Goal: Check status: Check status

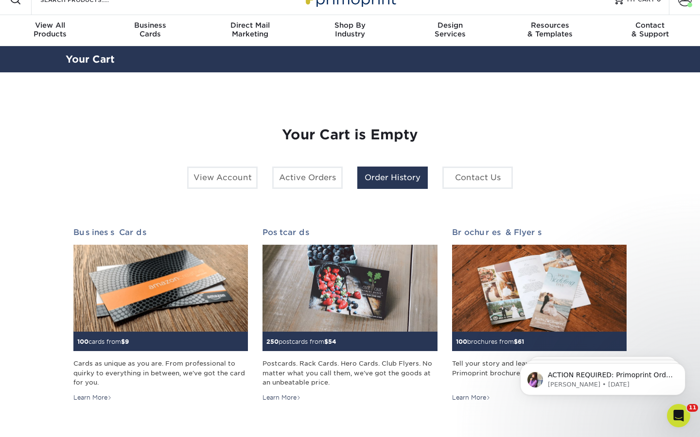
click at [414, 181] on link "Order History" at bounding box center [392, 178] width 70 height 22
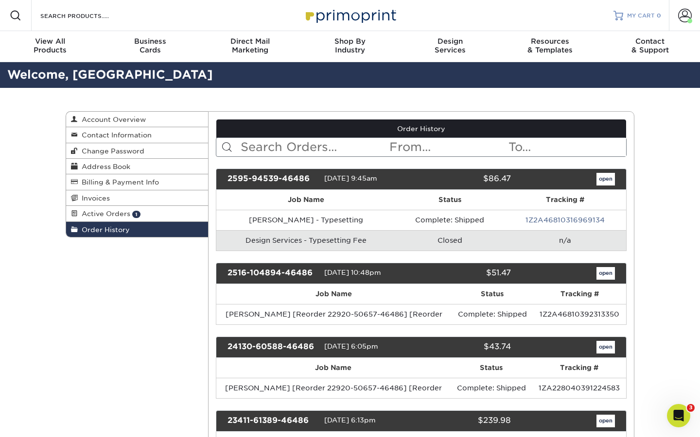
click at [649, 14] on span "MY CART" at bounding box center [641, 16] width 28 height 8
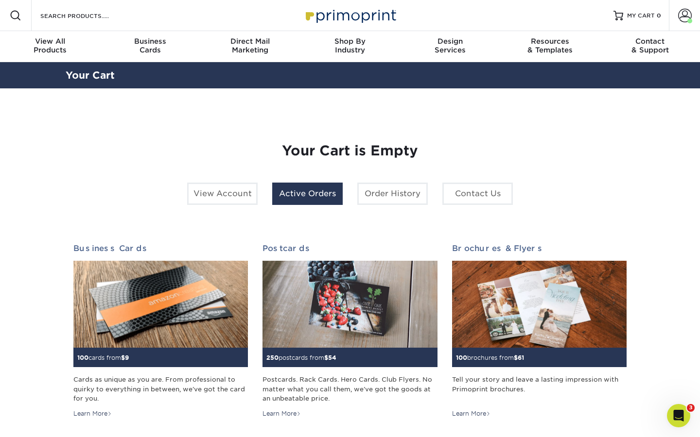
click at [297, 191] on link "Active Orders" at bounding box center [307, 194] width 70 height 22
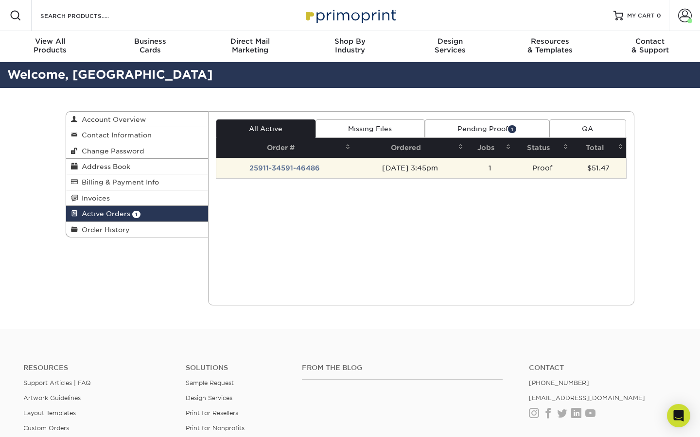
click at [278, 170] on td "25911-34591-46486" at bounding box center [285, 168] width 138 height 20
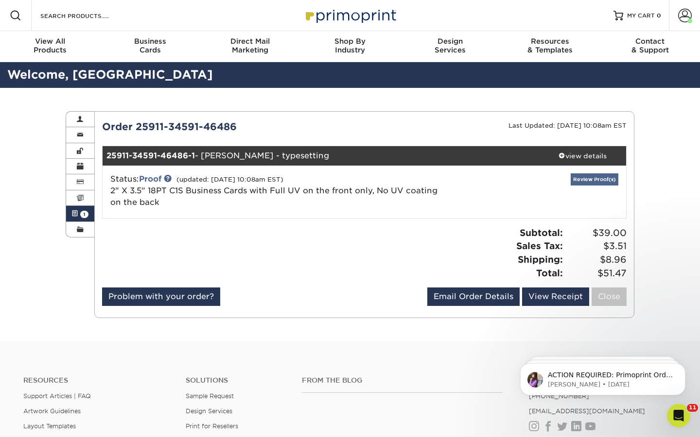
click at [596, 180] on link "Review Proof(s)" at bounding box center [595, 180] width 48 height 12
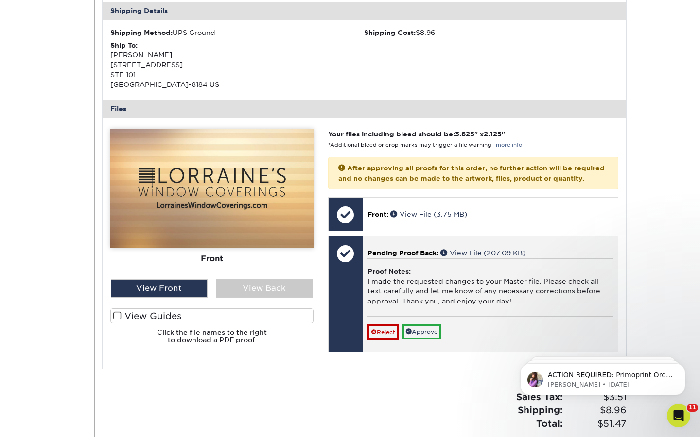
scroll to position [336, 0]
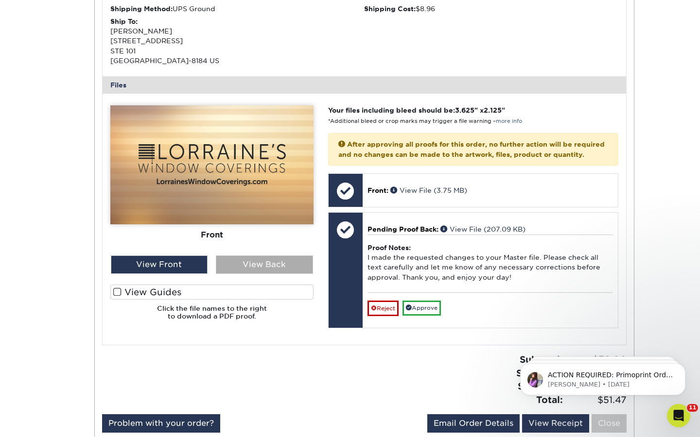
click at [260, 259] on div "View Back" at bounding box center [264, 265] width 97 height 18
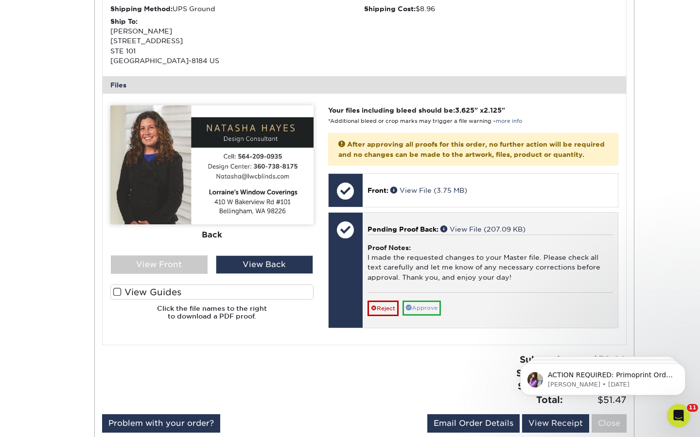
click at [431, 305] on link "Approve" at bounding box center [421, 308] width 38 height 15
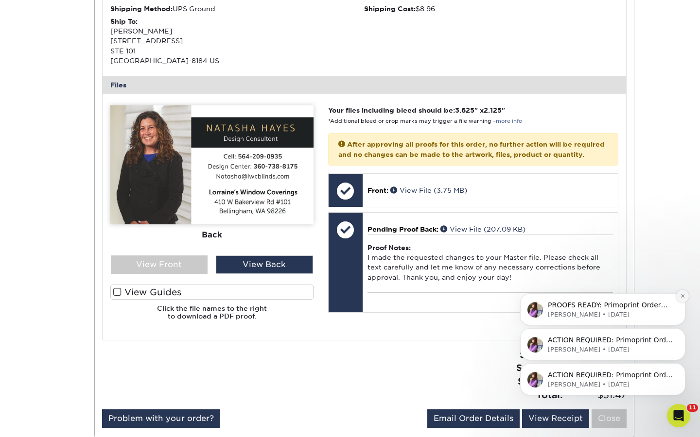
click at [682, 300] on button "Dismiss notification" at bounding box center [682, 296] width 13 height 13
click at [680, 334] on icon "Dismiss notification" at bounding box center [682, 331] width 5 height 5
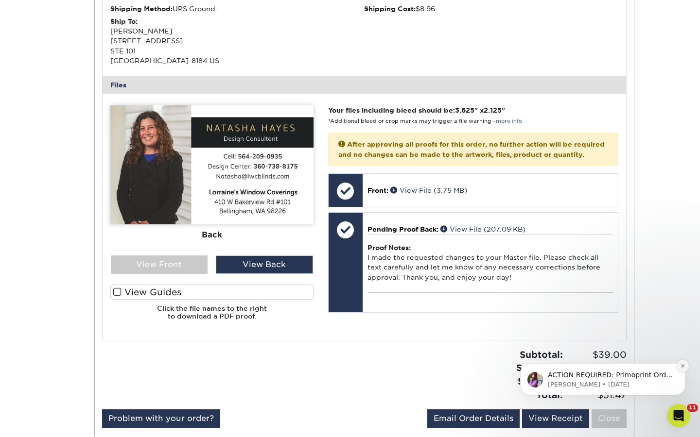
click at [680, 368] on icon "Dismiss notification" at bounding box center [682, 366] width 5 height 5
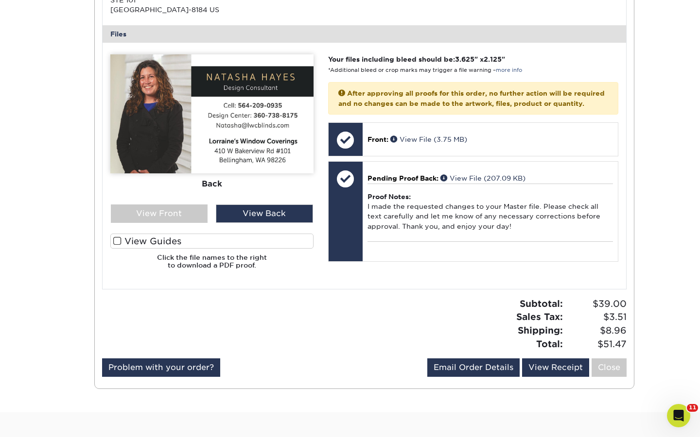
scroll to position [400, 0]
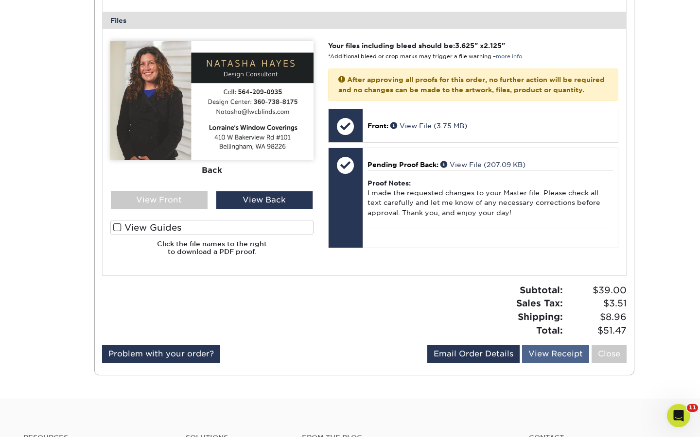
click at [555, 351] on link "View Receipt" at bounding box center [555, 354] width 67 height 18
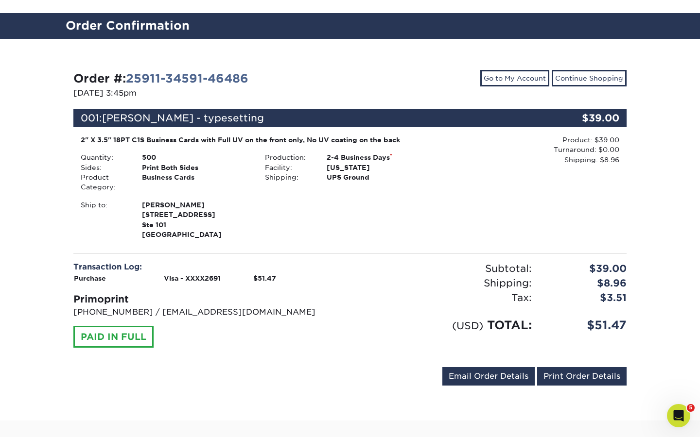
scroll to position [76, 0]
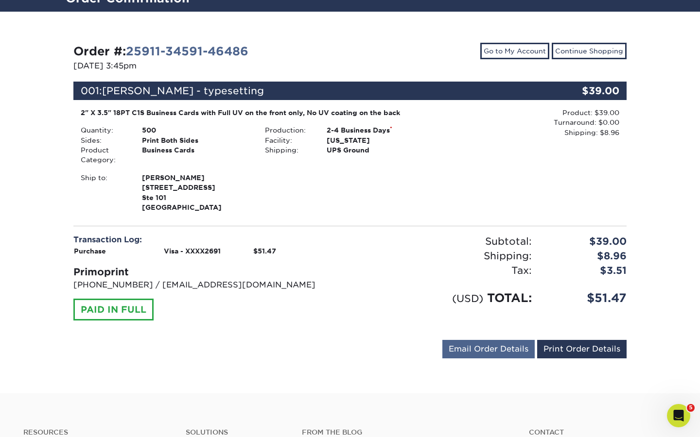
click at [499, 346] on link "Email Order Details" at bounding box center [488, 349] width 92 height 18
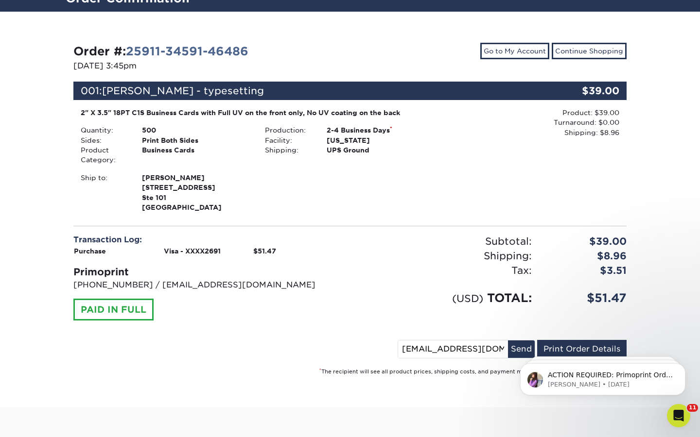
scroll to position [0, 0]
click at [515, 348] on body "ACTION REQUIRED: Primoprint Order 25911-34591-46486 Thank you for placing your …" at bounding box center [602, 377] width 187 height 60
click at [517, 348] on body "ACTION REQUIRED: Primoprint Order 25911-34591-46486 Thank you for placing your …" at bounding box center [602, 377] width 187 height 60
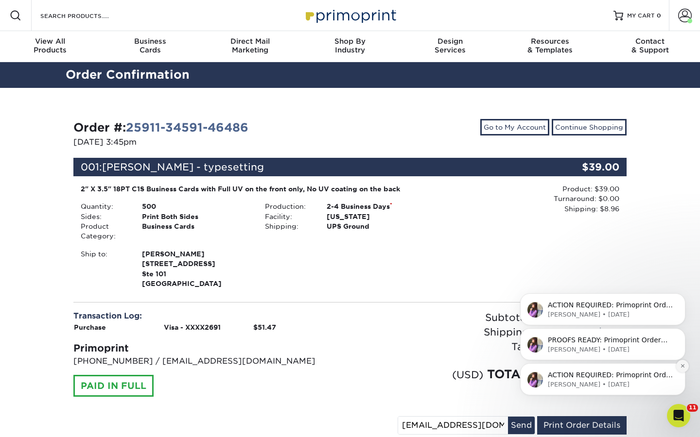
click at [681, 366] on icon "Dismiss notification" at bounding box center [682, 366] width 5 height 5
click at [681, 366] on icon "Dismiss notification" at bounding box center [682, 367] width 4 height 4
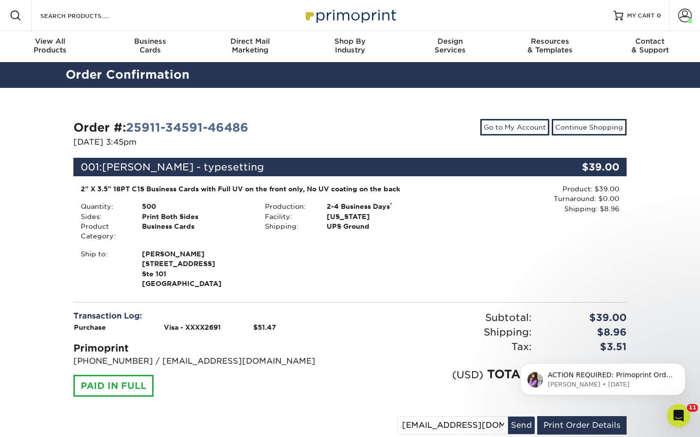
click at [681, 366] on icon "Dismiss notification" at bounding box center [682, 367] width 4 height 4
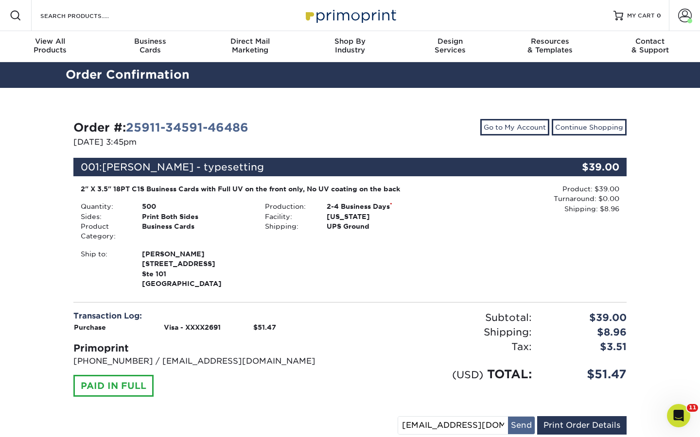
click at [522, 420] on button "Send" at bounding box center [521, 425] width 27 height 17
